Goal: Task Accomplishment & Management: Manage account settings

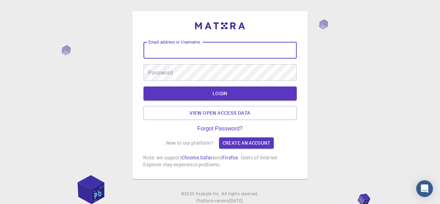
click at [216, 51] on input "Email address or Username" at bounding box center [220, 50] width 153 height 17
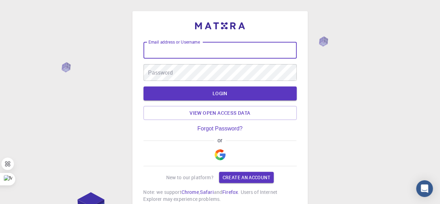
click at [196, 51] on input "Email address or Username" at bounding box center [220, 50] width 153 height 17
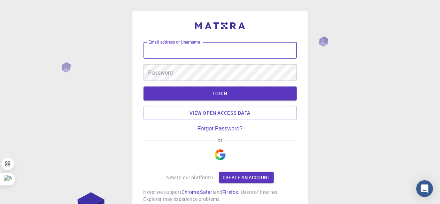
click at [196, 51] on input "Email address or Username" at bounding box center [220, 50] width 153 height 17
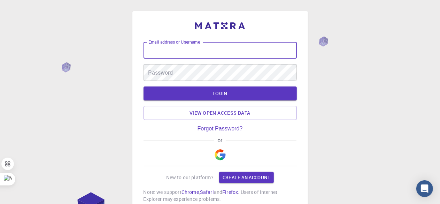
click at [196, 51] on input "Email address or Username" at bounding box center [220, 50] width 153 height 17
